Goal: Task Accomplishment & Management: Manage account settings

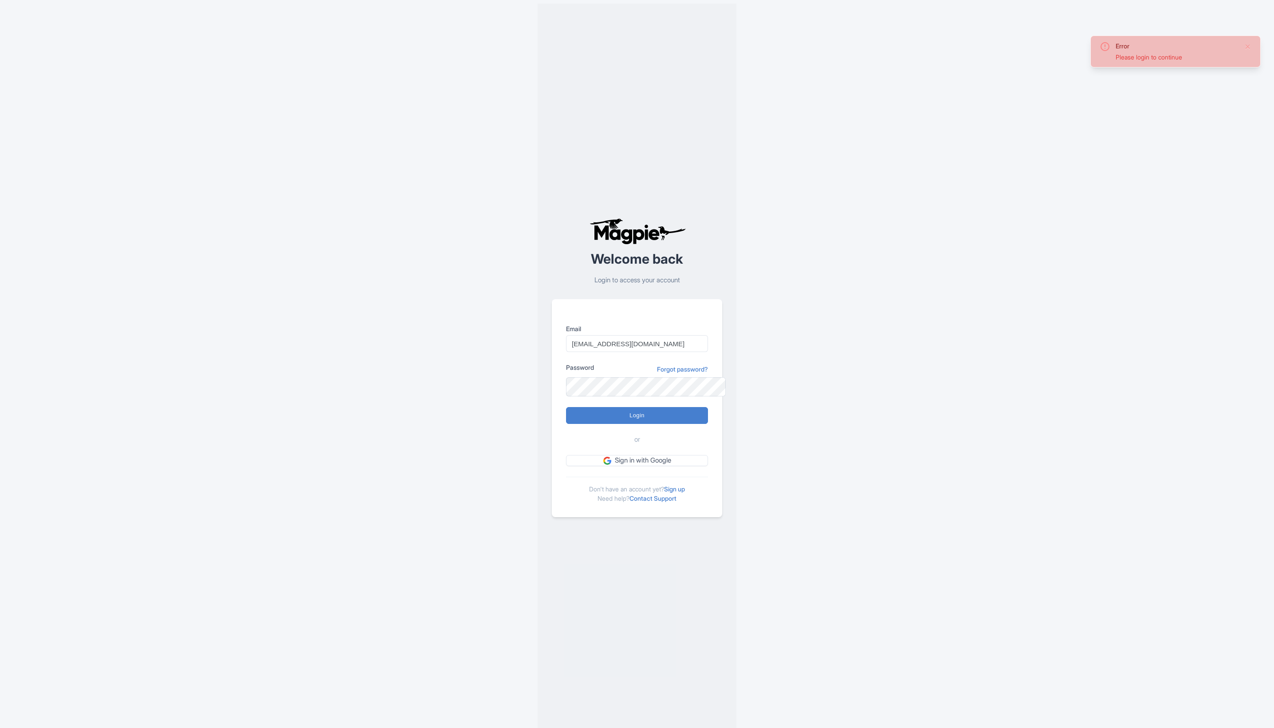
type input "[EMAIL_ADDRESS][DOMAIN_NAME]"
click at [678, 412] on input "Login" at bounding box center [637, 415] width 142 height 17
type input "Logging in..."
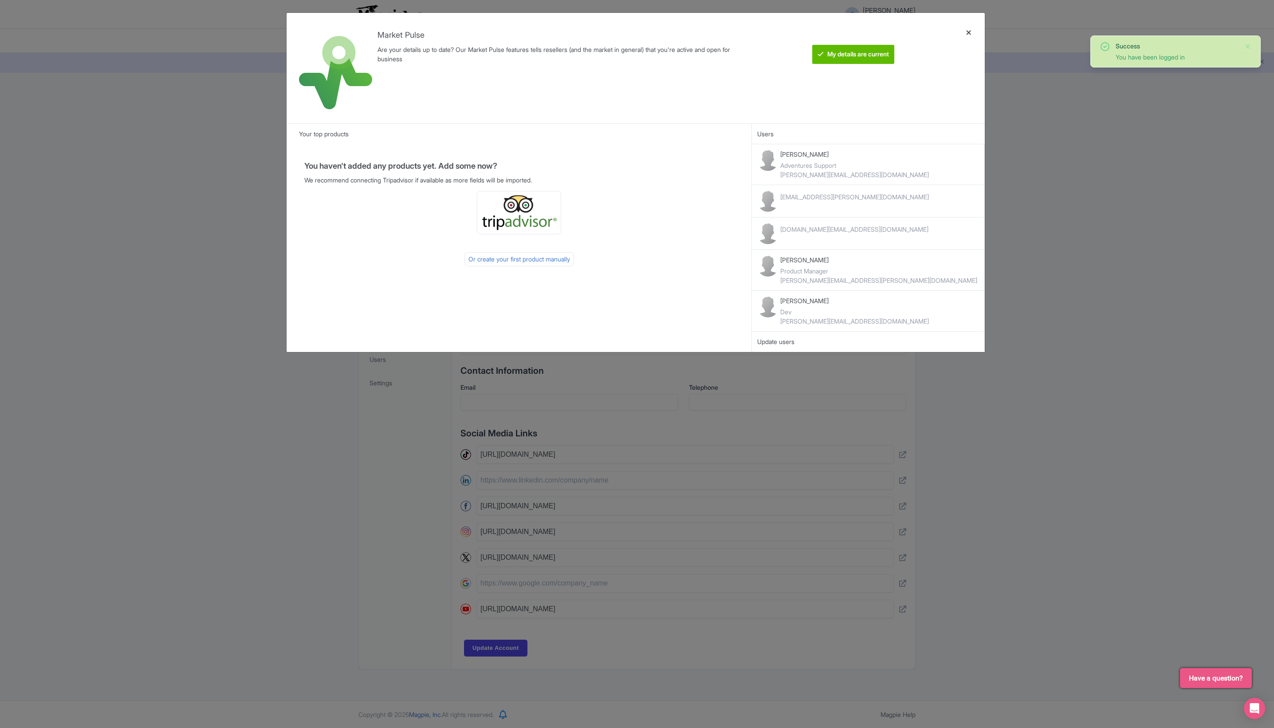
click at [971, 33] on div at bounding box center [968, 68] width 21 height 96
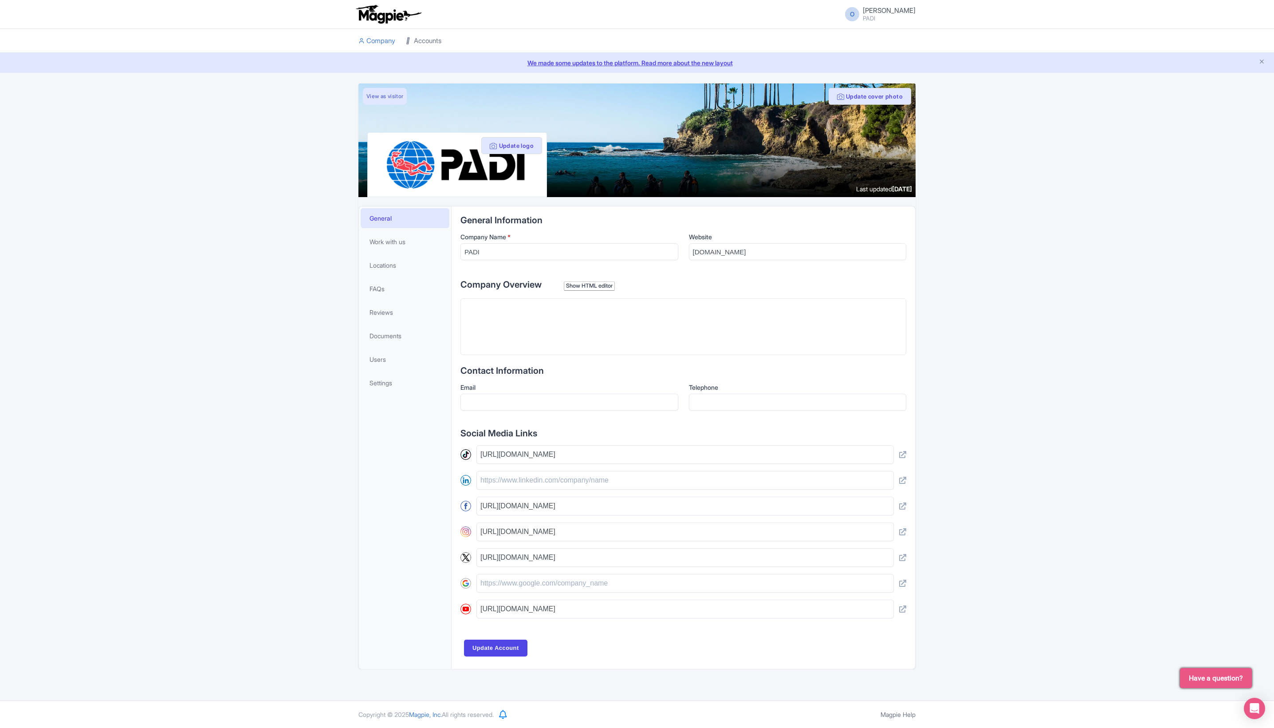
click at [441, 38] on link "Accounts" at bounding box center [423, 41] width 35 height 24
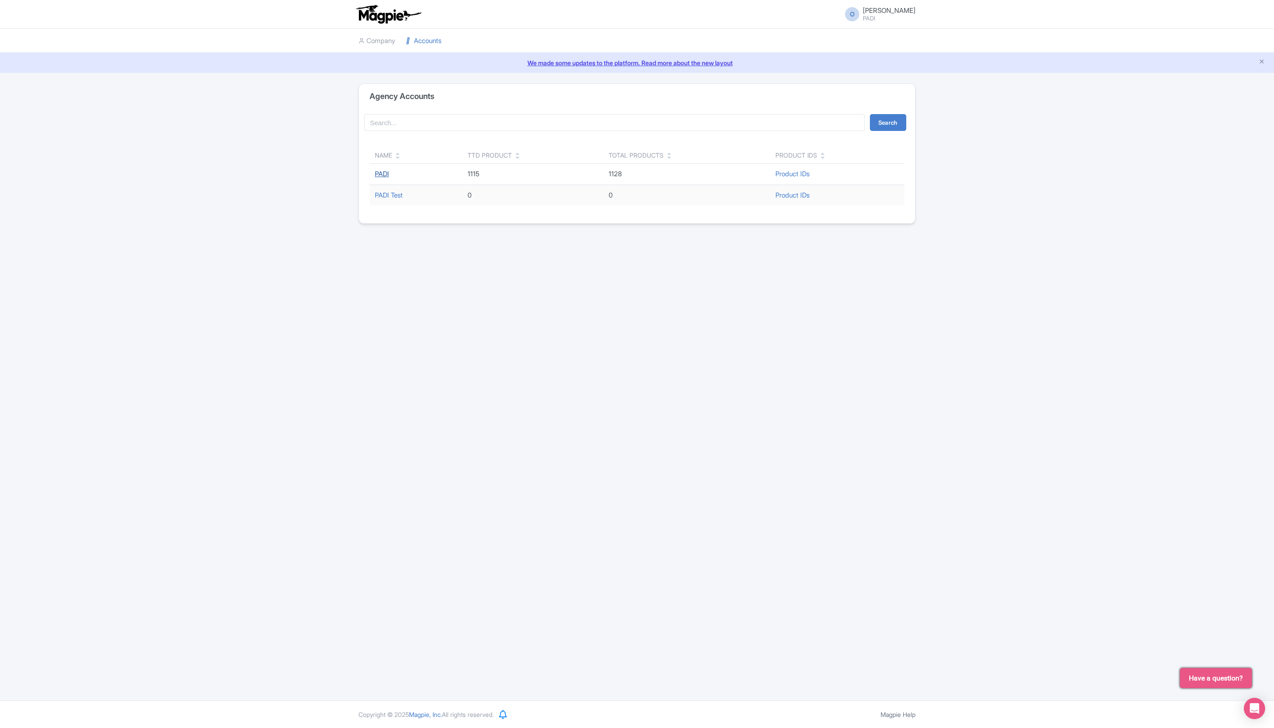
click at [389, 178] on link "PADI" at bounding box center [382, 173] width 14 height 8
